Goal: Task Accomplishment & Management: Manage account settings

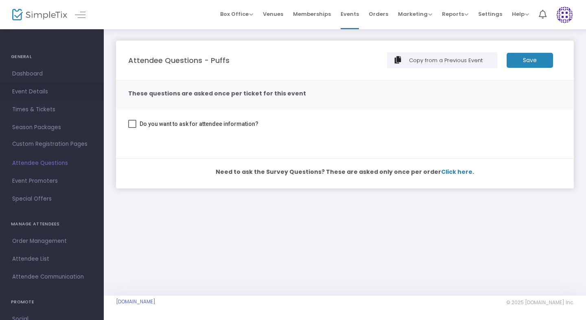
click at [30, 89] on span "Event Details" at bounding box center [51, 92] width 79 height 11
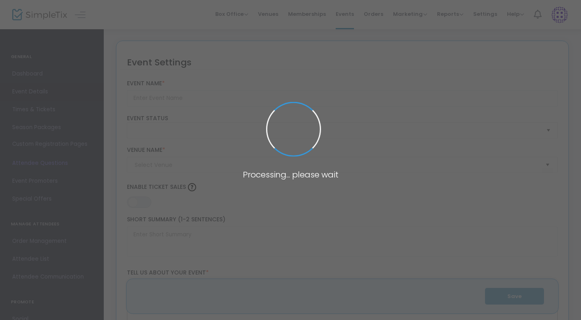
type input "Puffs"
type textarea "Puffs Theatre Performance Join us for a magical evening at the Martha J. Rich T…"
type input "Buy Tickets"
type input "Martha J. Rich Theater at Thetford Academy (MJRT (GA))"
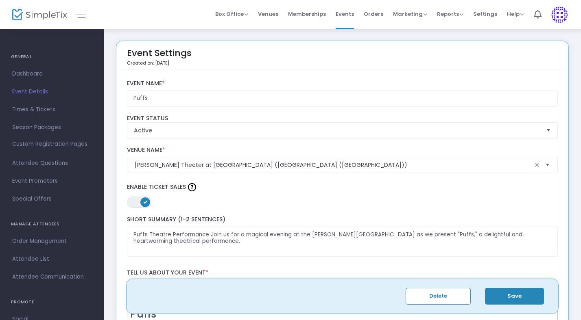
click at [547, 162] on span "Select" at bounding box center [547, 165] width 13 height 13
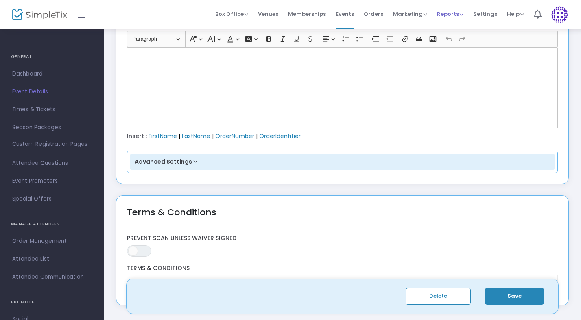
scroll to position [1127, 0]
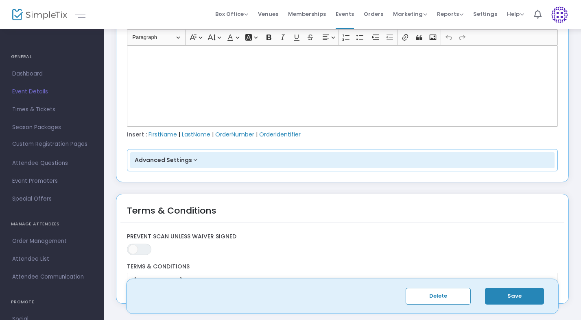
click at [312, 159] on button "Advanced Settings" at bounding box center [342, 161] width 425 height 16
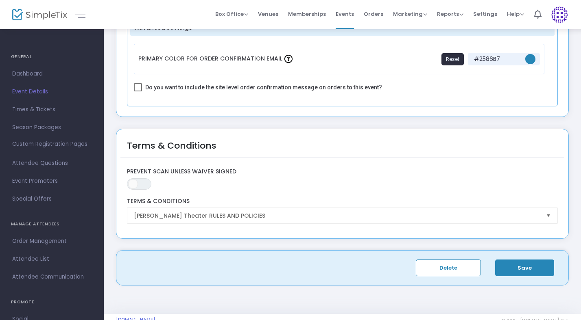
scroll to position [1277, 0]
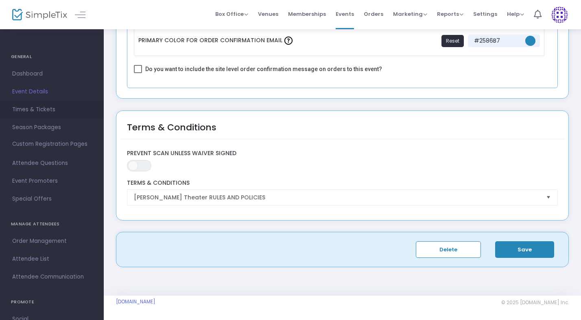
click at [42, 111] on span "Times & Tickets" at bounding box center [51, 110] width 79 height 11
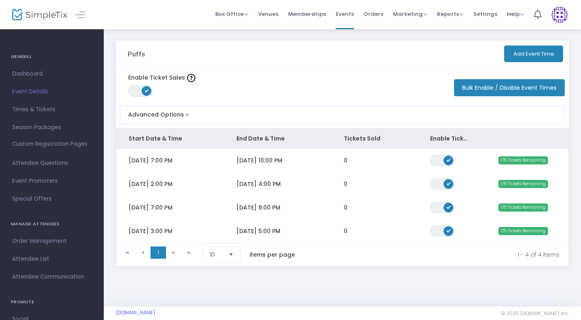
scroll to position [13, 0]
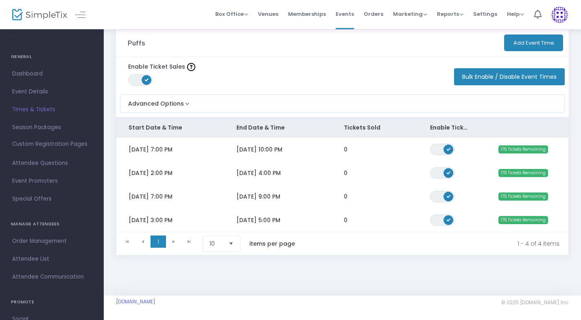
click at [37, 109] on span "Times & Tickets" at bounding box center [51, 110] width 79 height 11
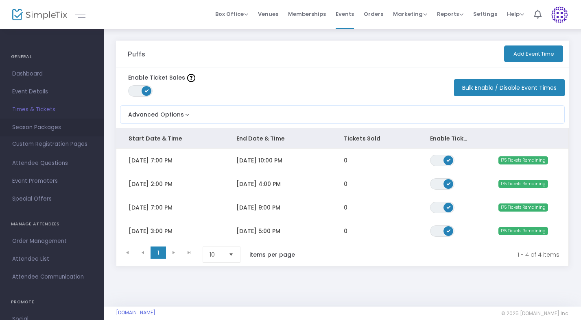
click at [34, 129] on span "Season Packages" at bounding box center [51, 127] width 79 height 11
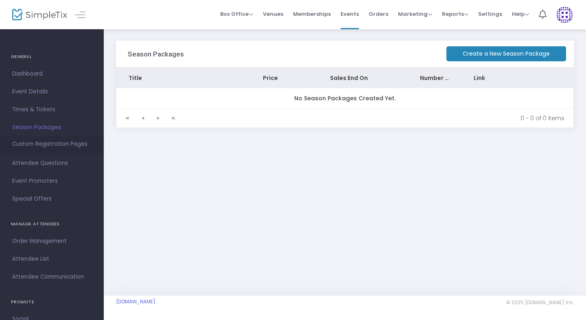
click at [41, 144] on span "Custom Registration Pages" at bounding box center [49, 144] width 75 height 8
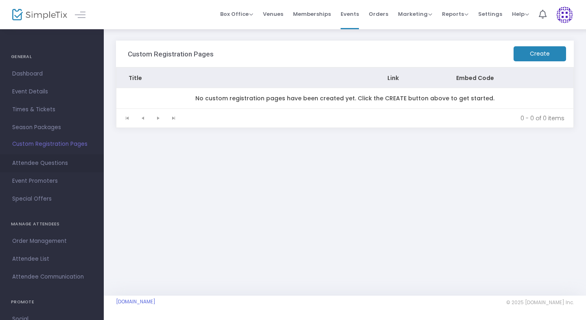
click at [35, 163] on span "Attendee Questions" at bounding box center [51, 163] width 79 height 11
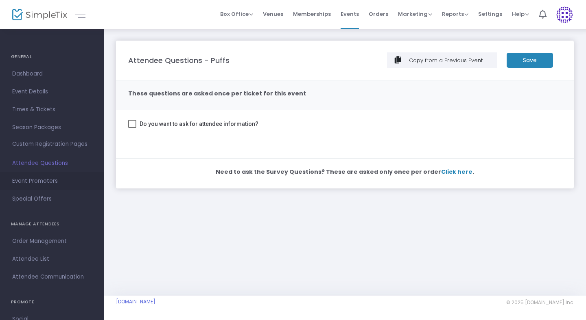
click at [20, 181] on span "Event Promoters" at bounding box center [51, 181] width 79 height 11
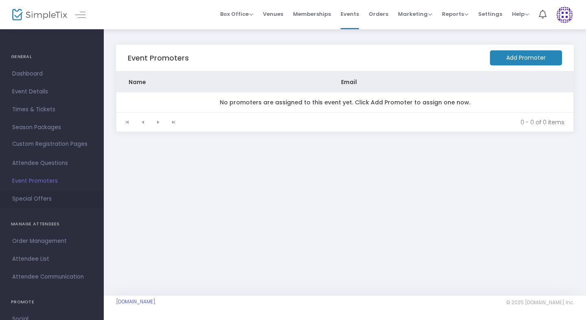
click at [19, 200] on span "Special Offers" at bounding box center [51, 199] width 79 height 11
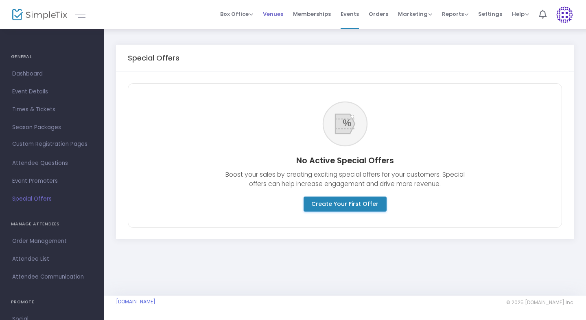
click at [274, 13] on span "Venues" at bounding box center [273, 14] width 20 height 21
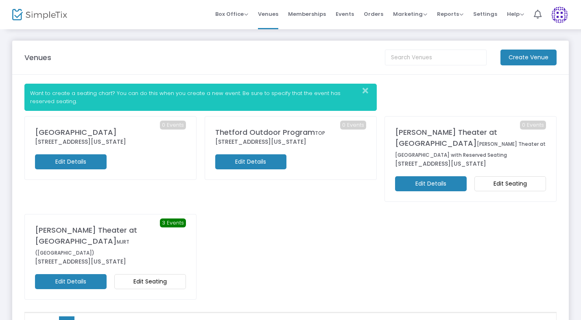
click at [80, 275] on m-button "Edit Details" at bounding box center [71, 282] width 72 height 15
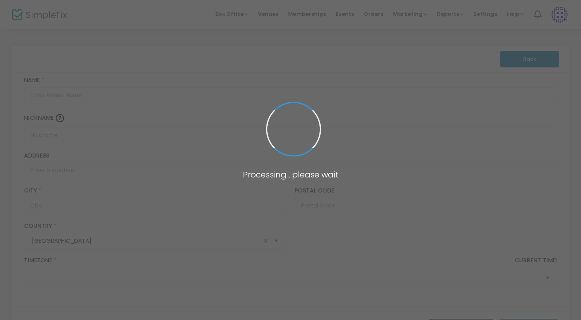
type input "Martha J. Rich Theater at Thetford Academy"
type input "MJRT (GA)"
type input "304 Academy Road"
type input "Thetford"
type input "05075"
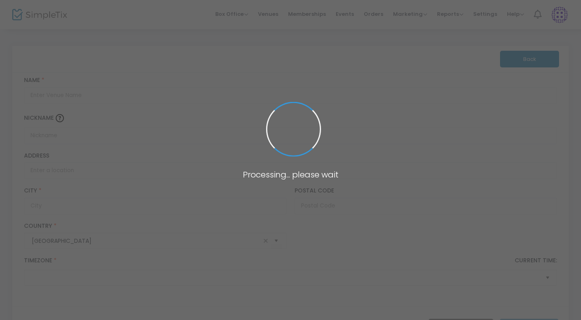
type input "United States"
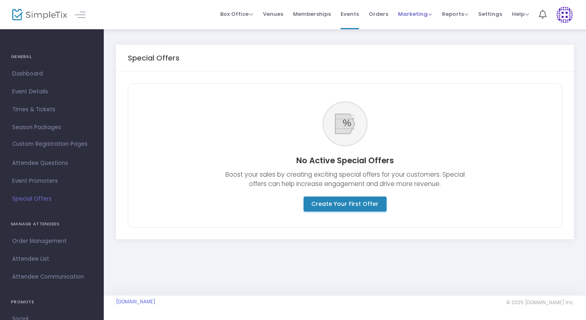
click at [414, 17] on span "Marketing" at bounding box center [415, 14] width 34 height 8
click at [488, 16] on span "Settings" at bounding box center [490, 14] width 24 height 21
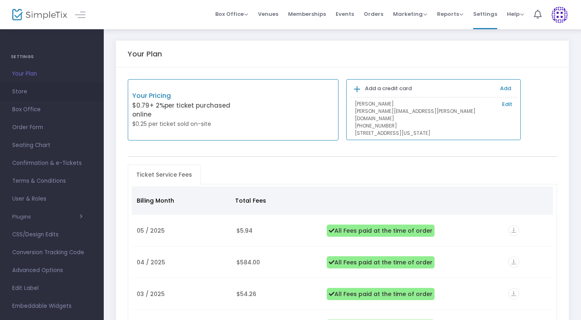
click at [22, 94] on span "Store" at bounding box center [51, 92] width 79 height 11
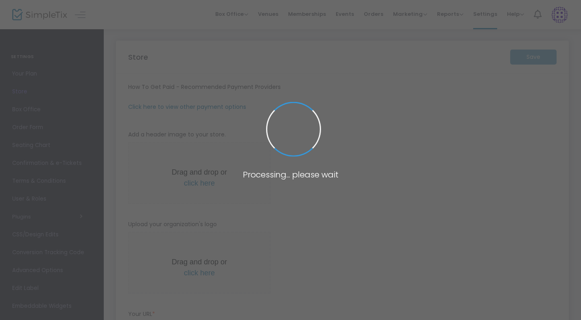
type input "https://ThetfordAcademy"
type input "tadrama+ticketbcc@thet.net"
radio input "true"
type input "90"
type input "Thetford Academy"
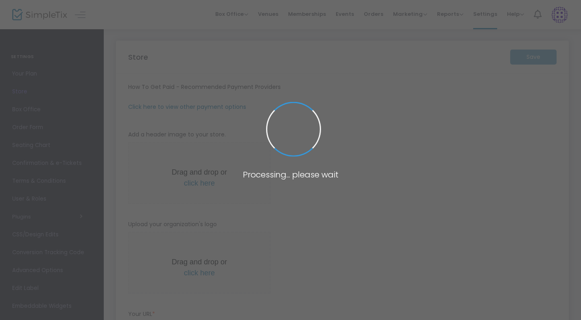
type input "+1 802-785-4805"
type input "TADrama@thet.net"
type input "ta.theatre"
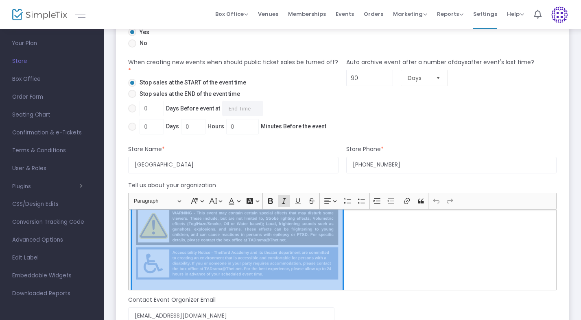
scroll to position [204, 0]
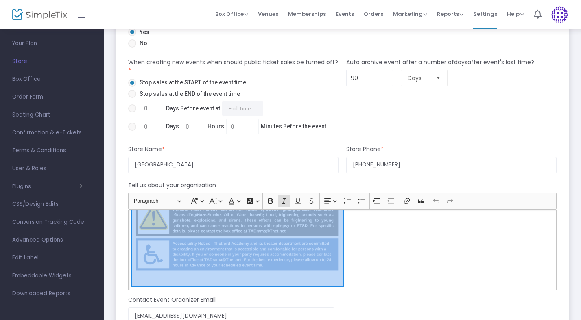
drag, startPoint x: 133, startPoint y: 232, endPoint x: 218, endPoint y: 302, distance: 110.7
click at [218, 302] on div "Tell us about your organization Heading Paragraph Paragraph Heading 1 Heading 2…" at bounding box center [342, 272] width 436 height 182
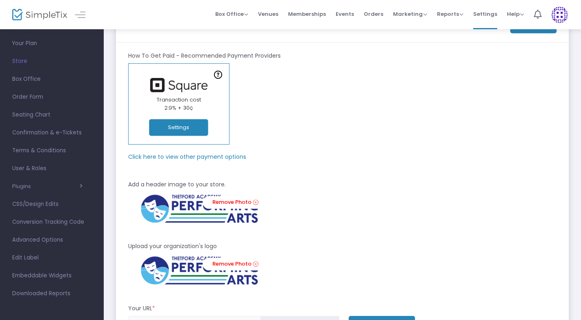
scroll to position [0, 0]
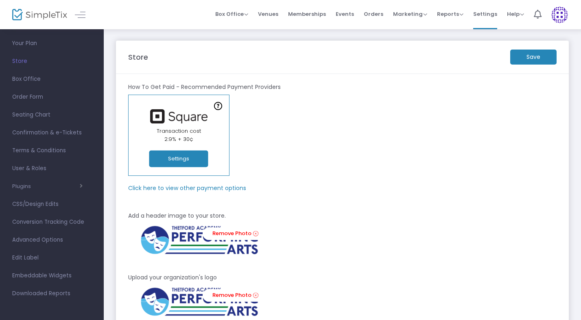
click at [538, 58] on m-button "Save" at bounding box center [533, 57] width 46 height 15
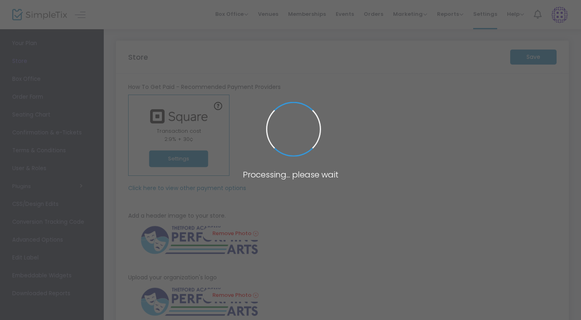
type input "90"
